Goal: Find contact information: Find contact information

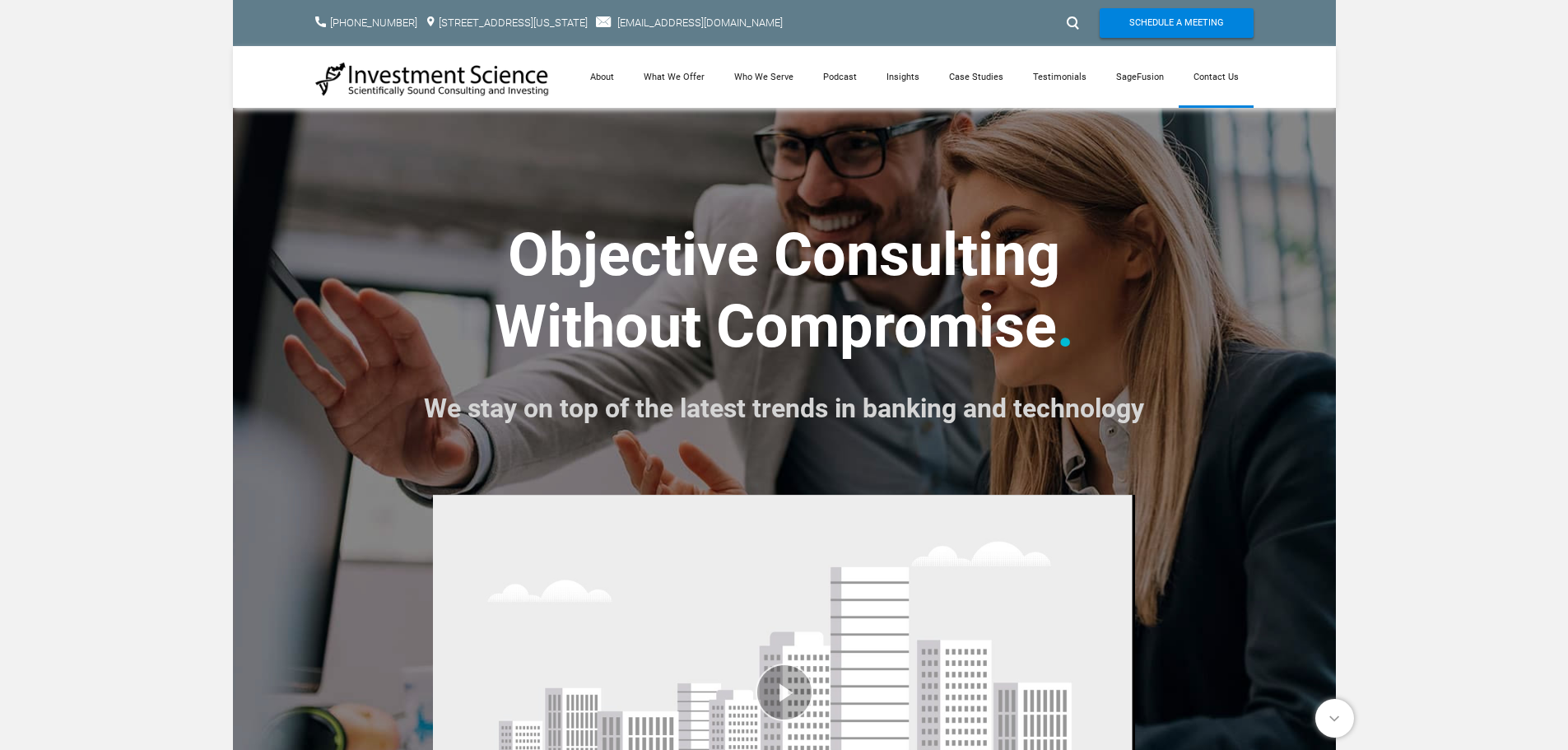
click at [1228, 80] on link "Contact Us" at bounding box center [1216, 77] width 75 height 62
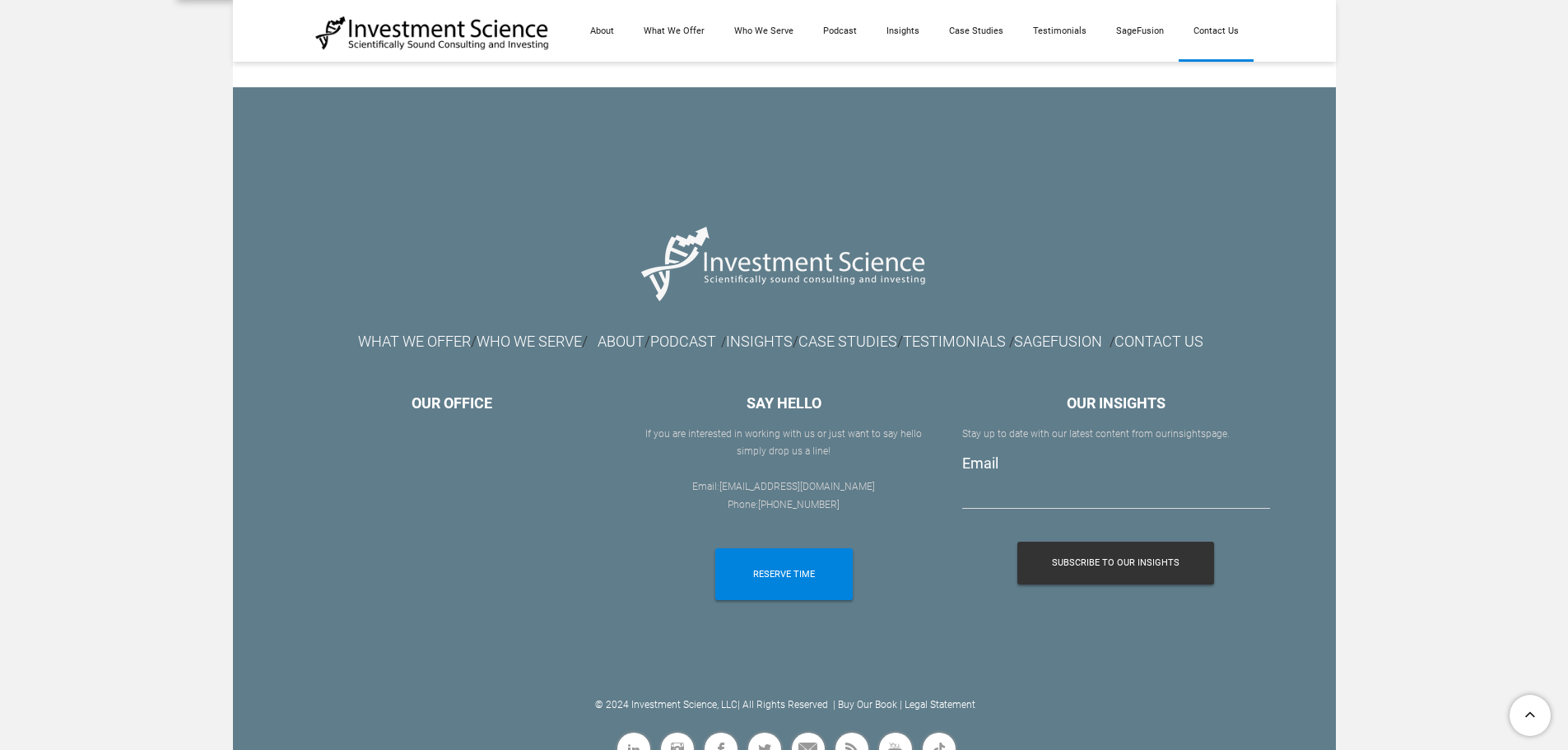
scroll to position [1728, 0]
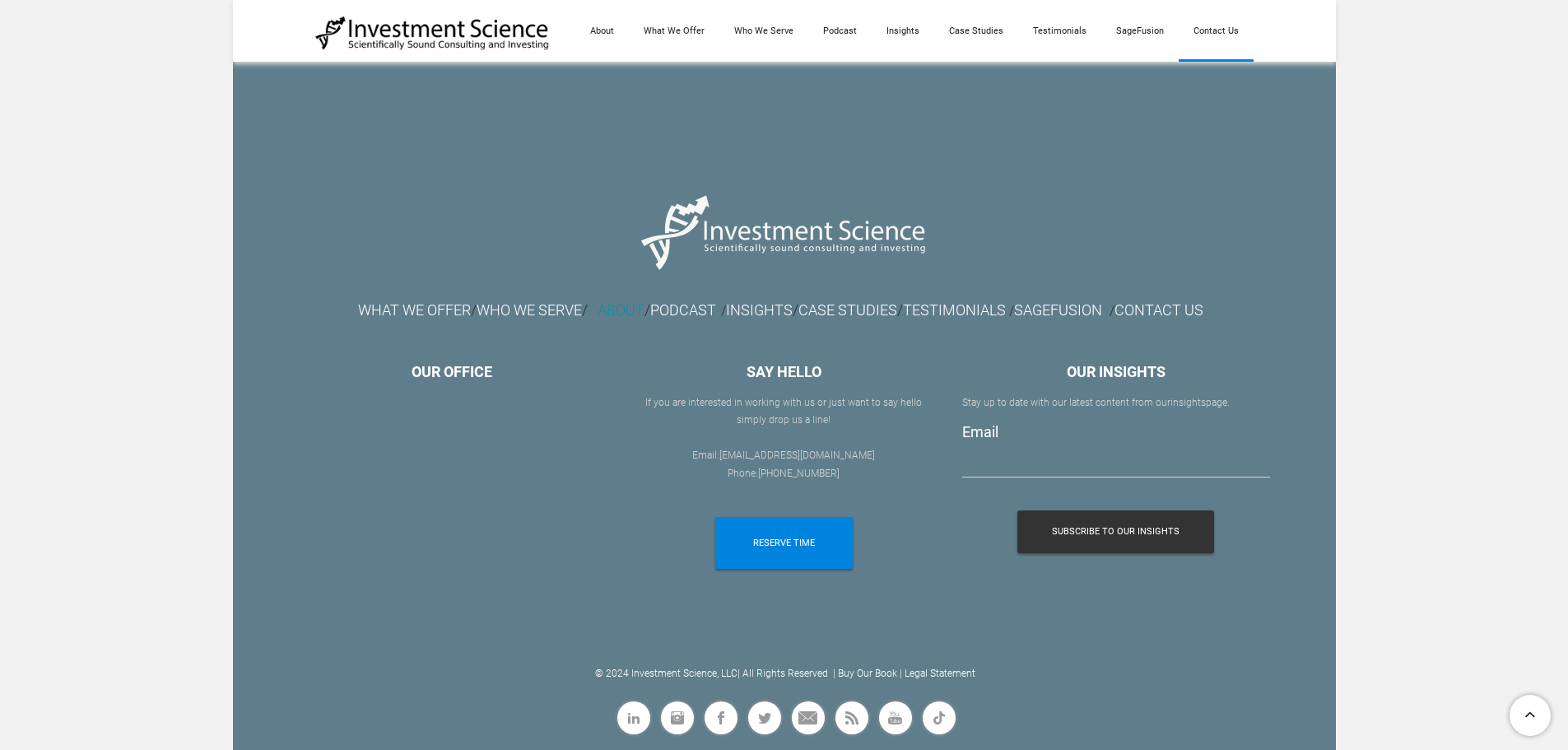
click at [597, 315] on link "ABOUT" at bounding box center [620, 310] width 47 height 17
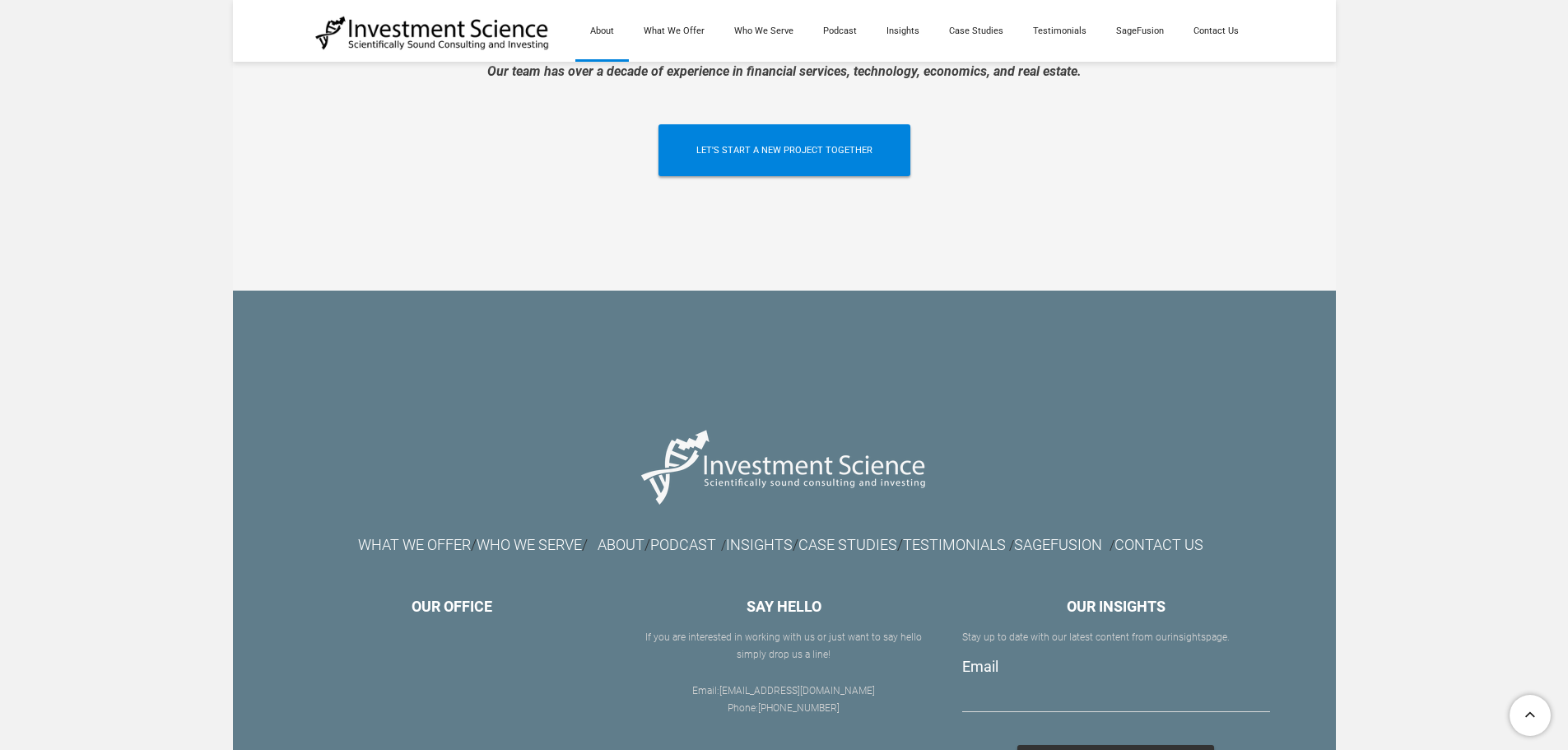
scroll to position [3787, 0]
click at [1168, 535] on link "CONTACT US" at bounding box center [1158, 544] width 89 height 17
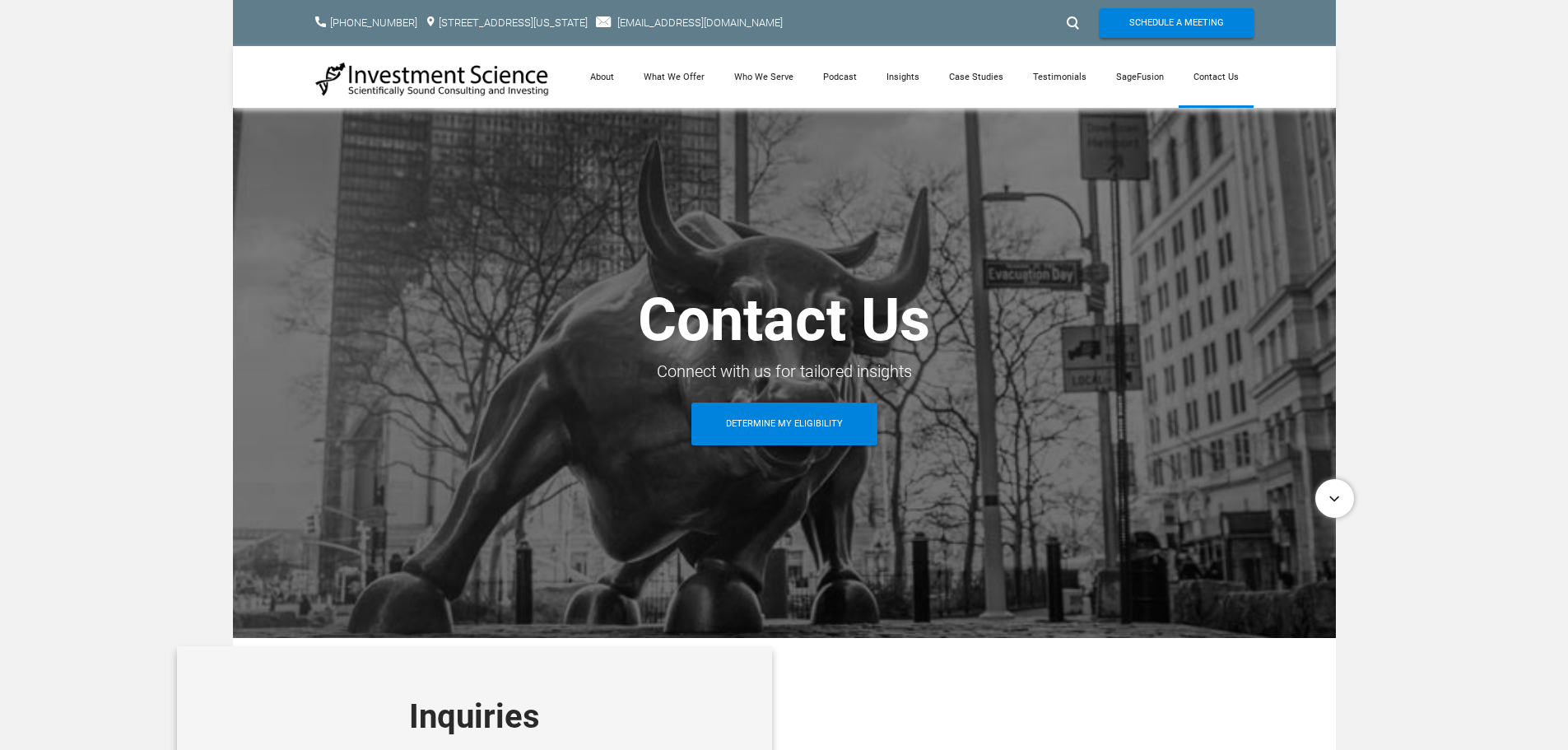
click at [1337, 495] on div at bounding box center [1325, 498] width 39 height 39
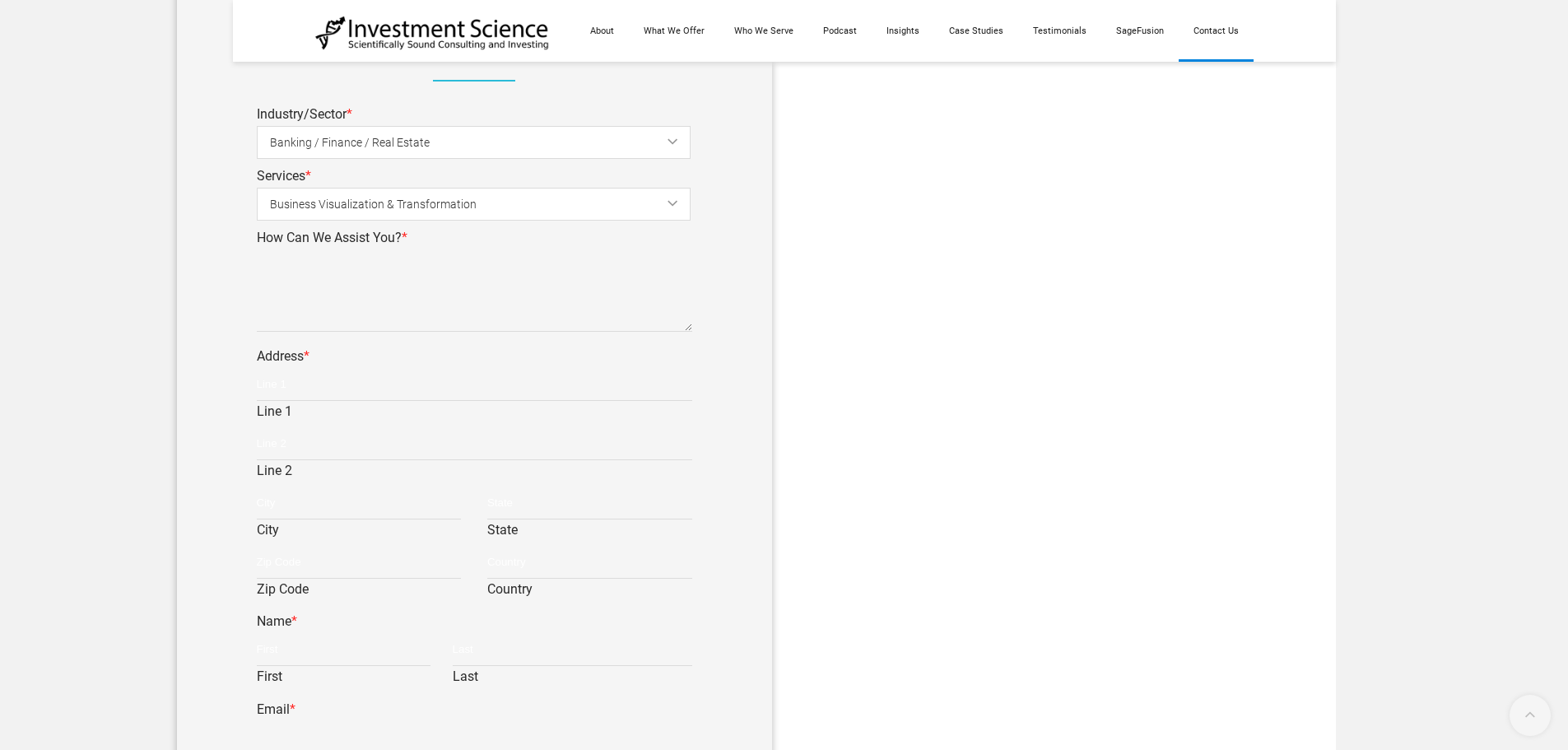
scroll to position [688, 0]
click at [678, 140] on span "Banking / Finance / Real Estate" at bounding box center [487, 136] width 434 height 37
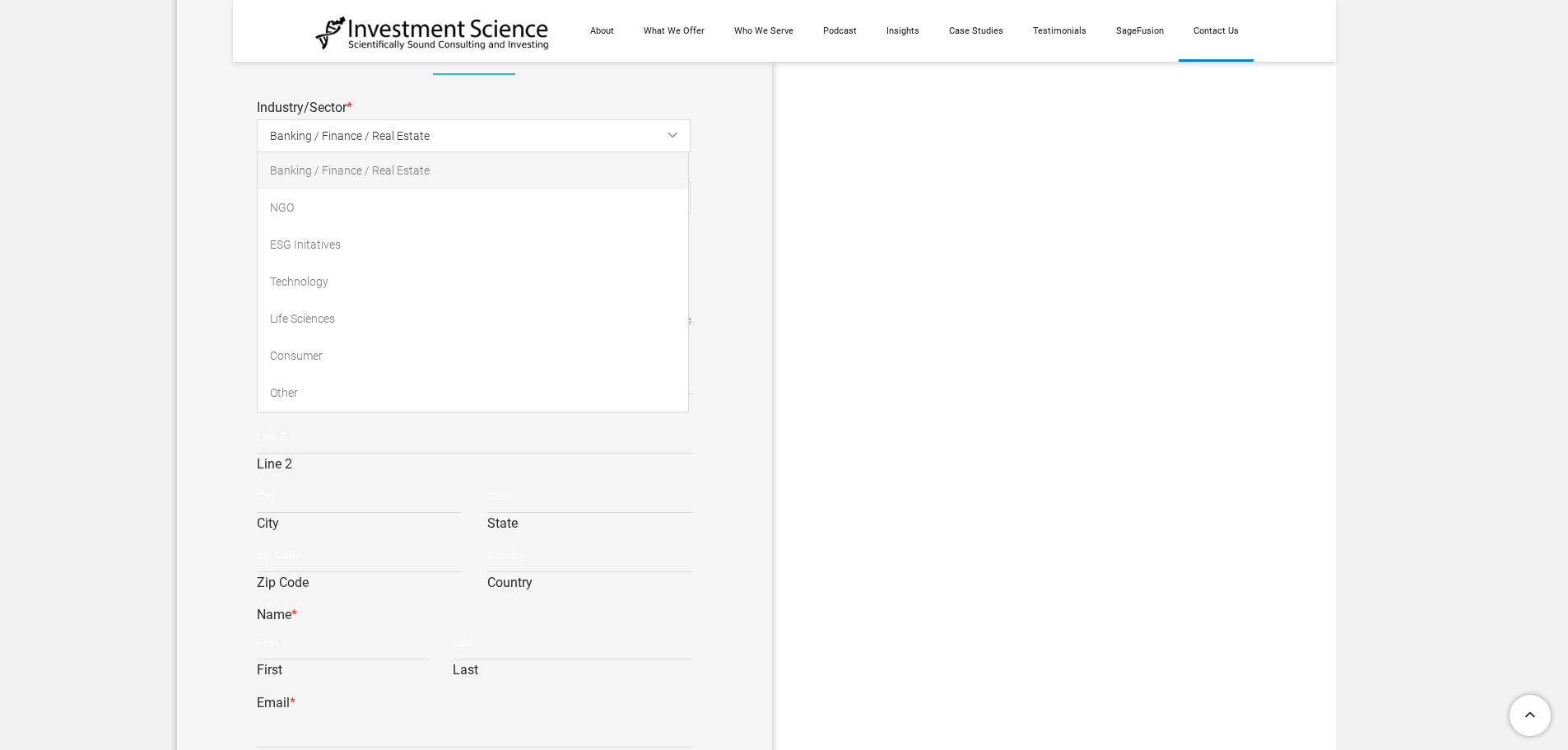
click at [678, 140] on span "Banking / Finance / Real Estate" at bounding box center [487, 136] width 434 height 37
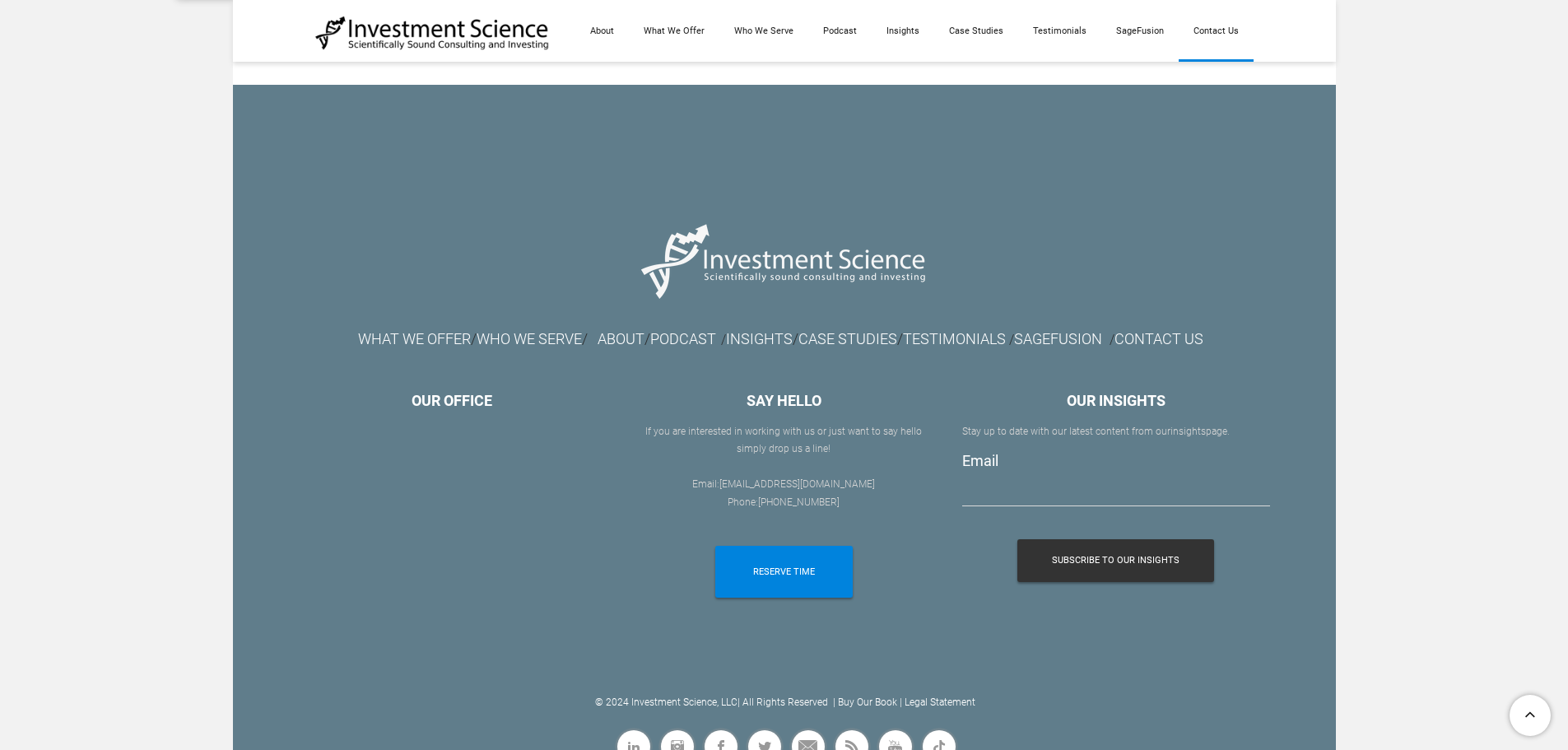
scroll to position [1728, 0]
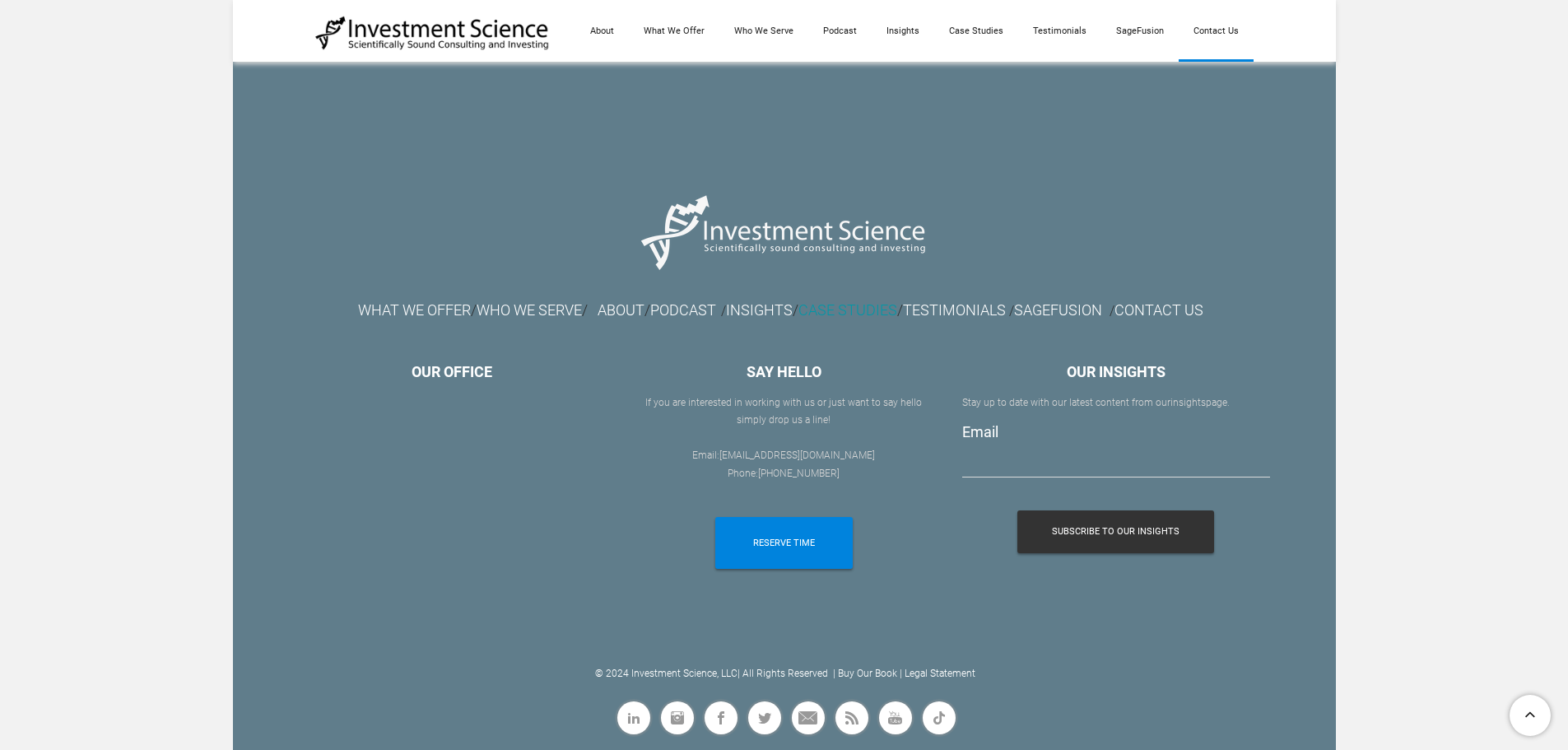
click at [832, 312] on link "CASE STUDIES" at bounding box center [847, 310] width 99 height 17
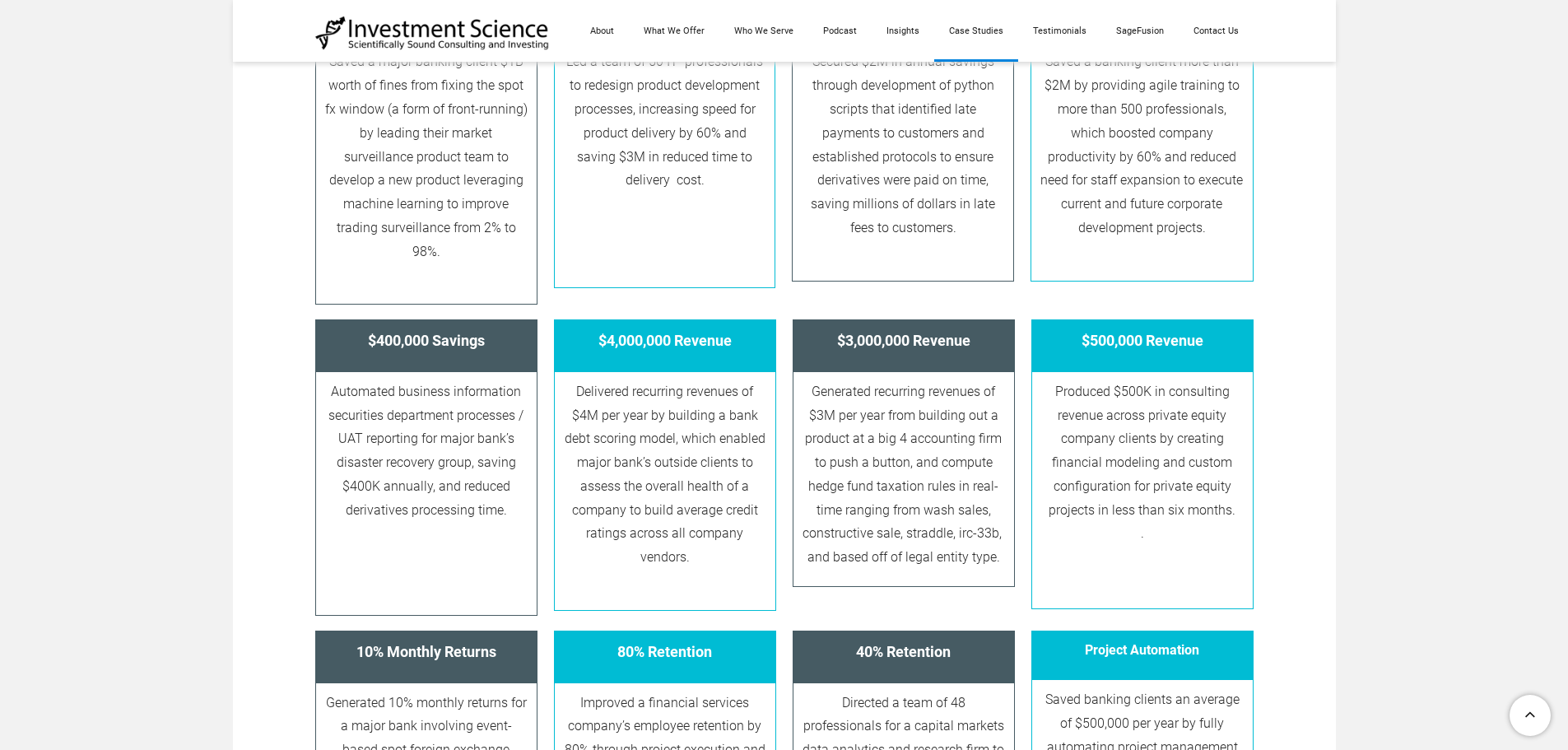
scroll to position [988, 0]
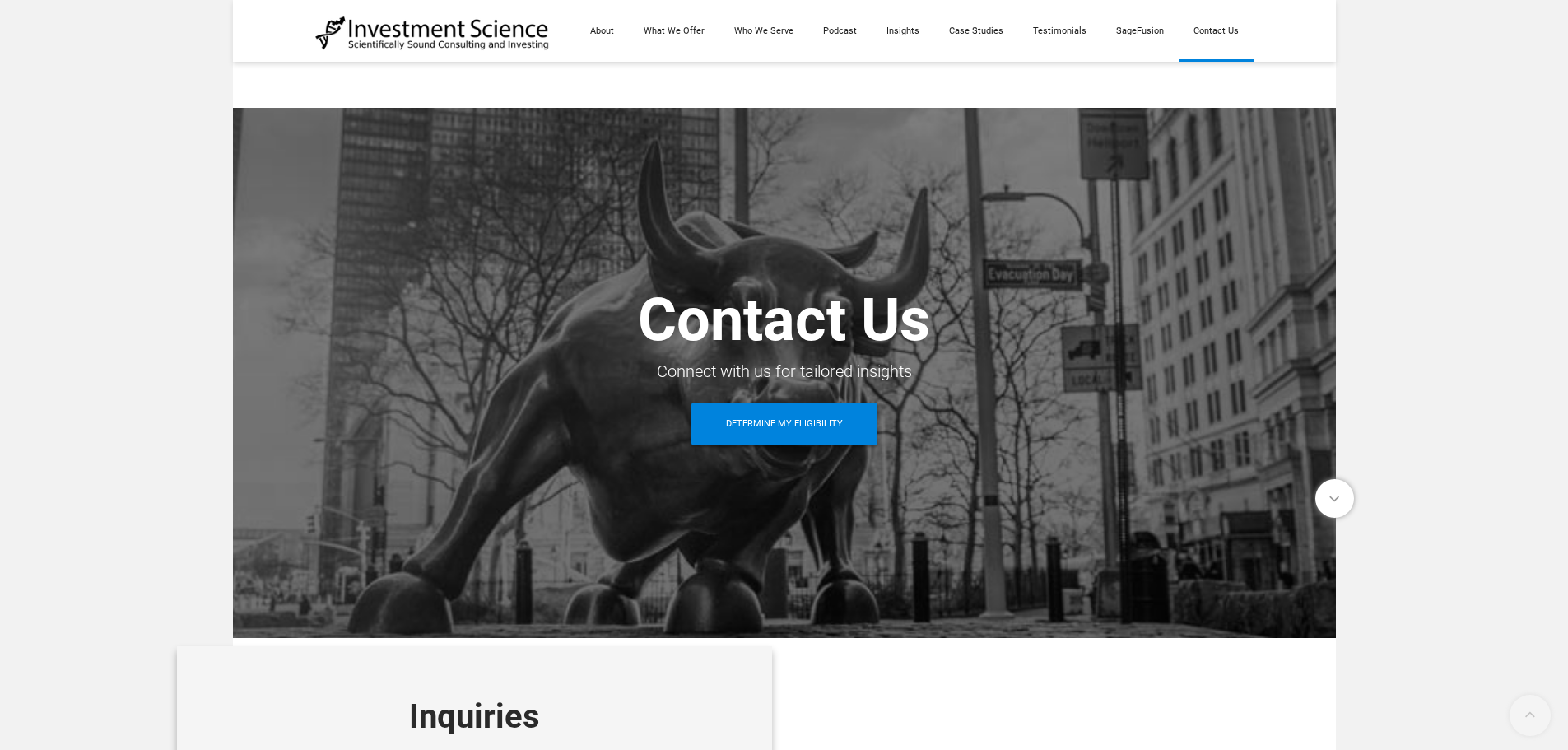
scroll to position [1728, 0]
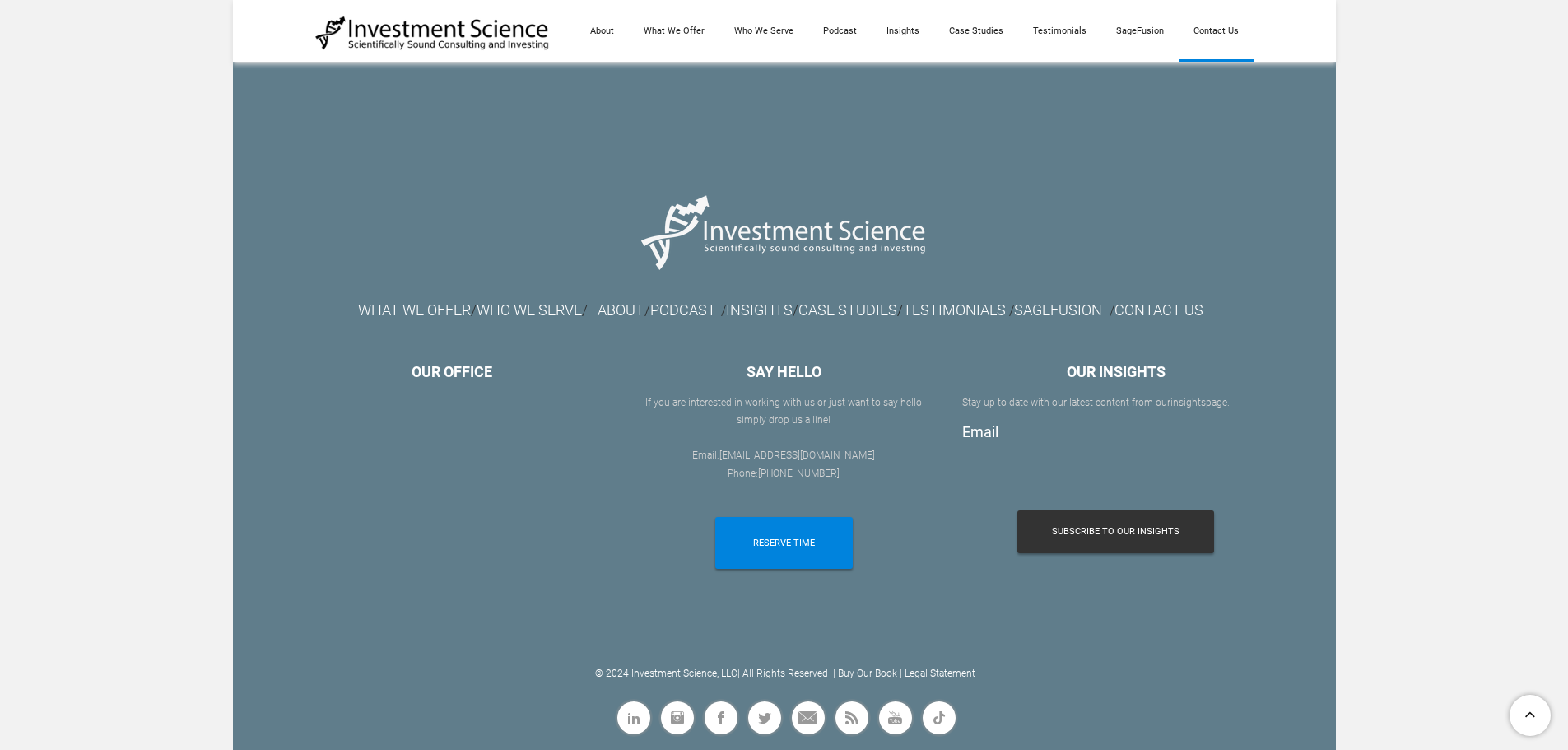
click at [1215, 36] on link "Contact Us" at bounding box center [1216, 31] width 75 height 62
